Goal: Information Seeking & Learning: Learn about a topic

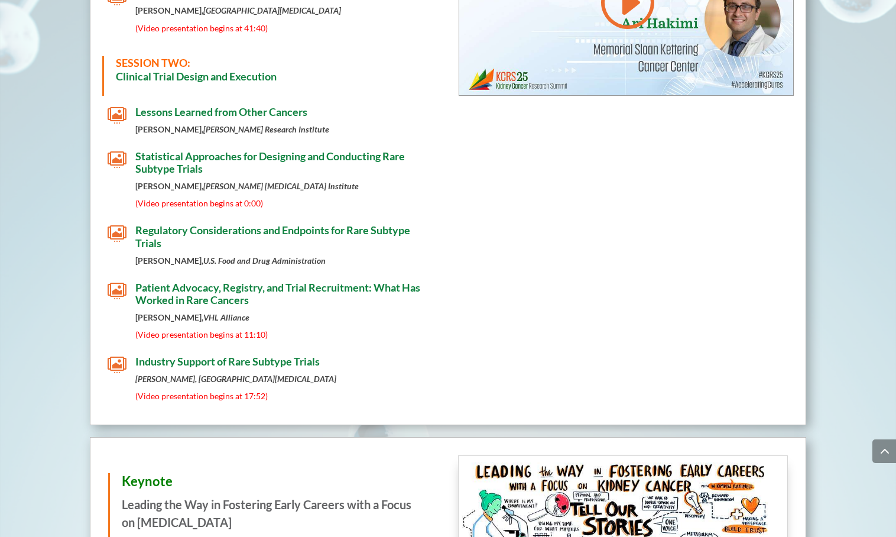
scroll to position [898, 0]
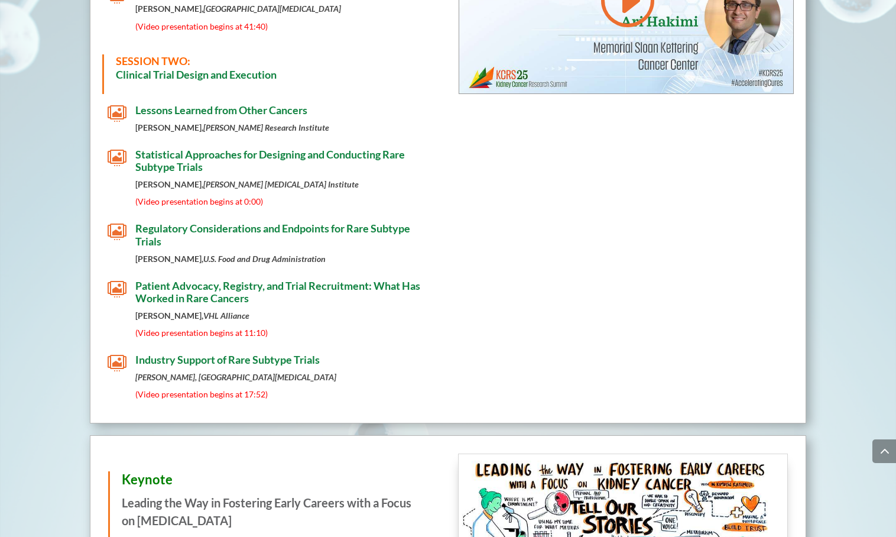
click at [181, 398] on span "(Video presentation begins at 17:52)" at bounding box center [201, 394] width 132 height 10
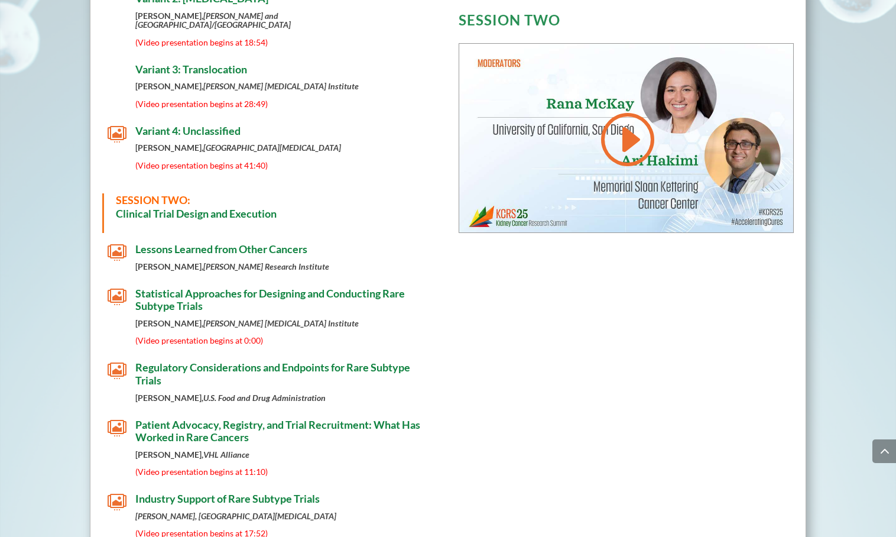
scroll to position [756, 0]
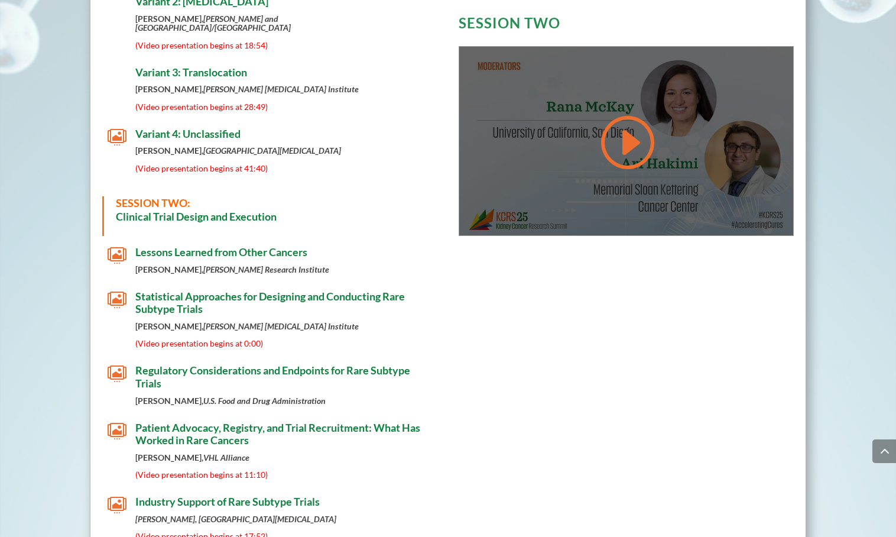
click at [639, 138] on link at bounding box center [626, 142] width 57 height 60
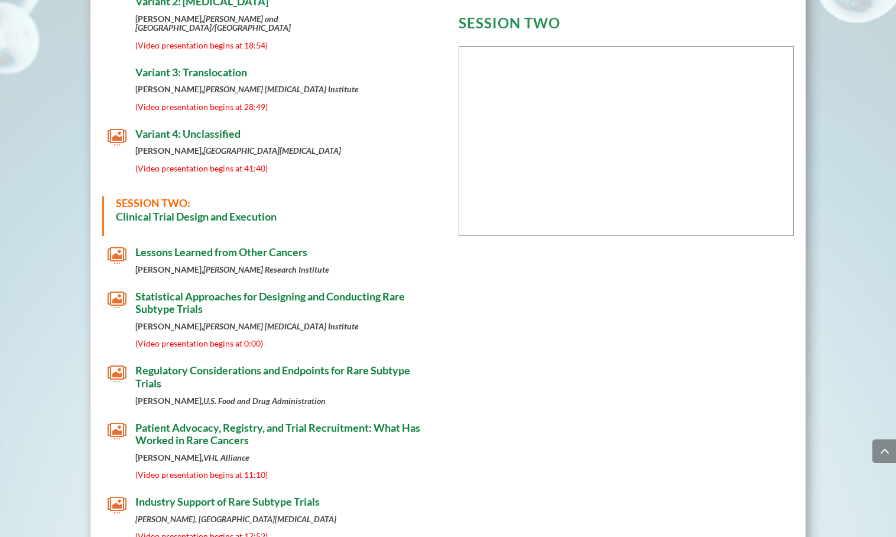
drag, startPoint x: 604, startPoint y: 396, endPoint x: 608, endPoint y: 335, distance: 61.0
click at [608, 335] on div "[DATE]  Click the icon next to the presentation to view slides PRE-MEETING: Va…" at bounding box center [448, 129] width 717 height 870
click at [744, 312] on div "[DATE]  Click the icon next to the presentation to view slides PRE-MEETING: Va…" at bounding box center [448, 129] width 717 height 870
